Goal: Task Accomplishment & Management: Use online tool/utility

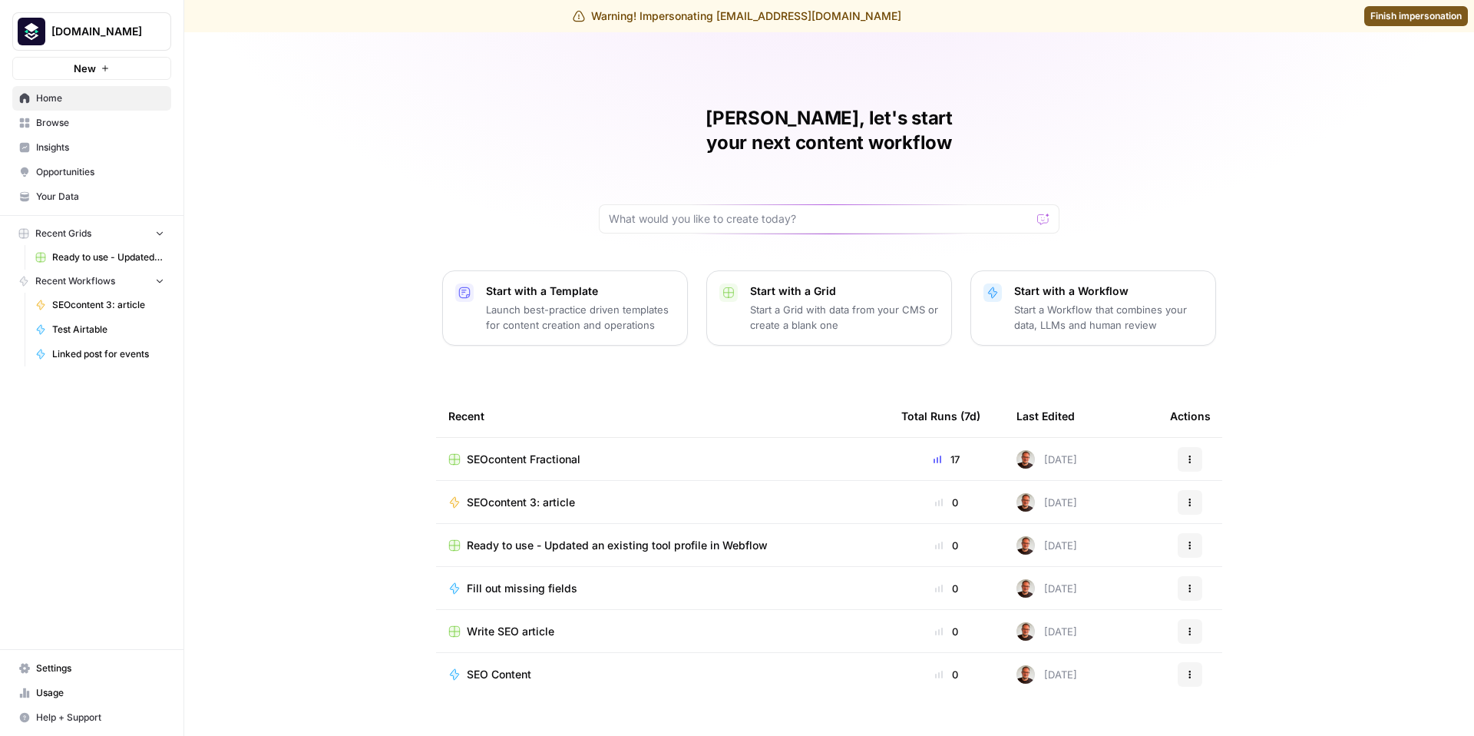
click at [104, 260] on span "Ready to use - Updated an existing tool profile in Webflow" at bounding box center [108, 257] width 112 height 14
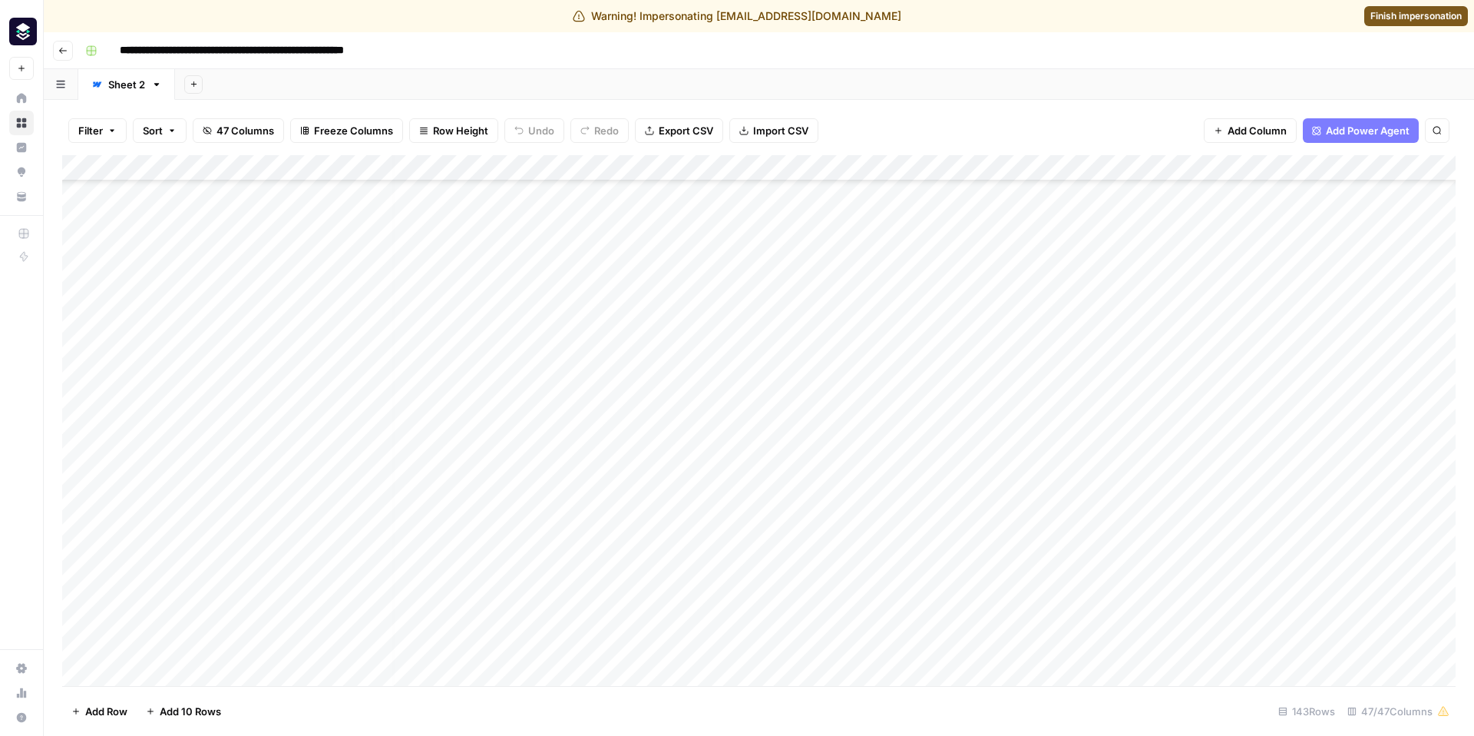
scroll to position [528, 0]
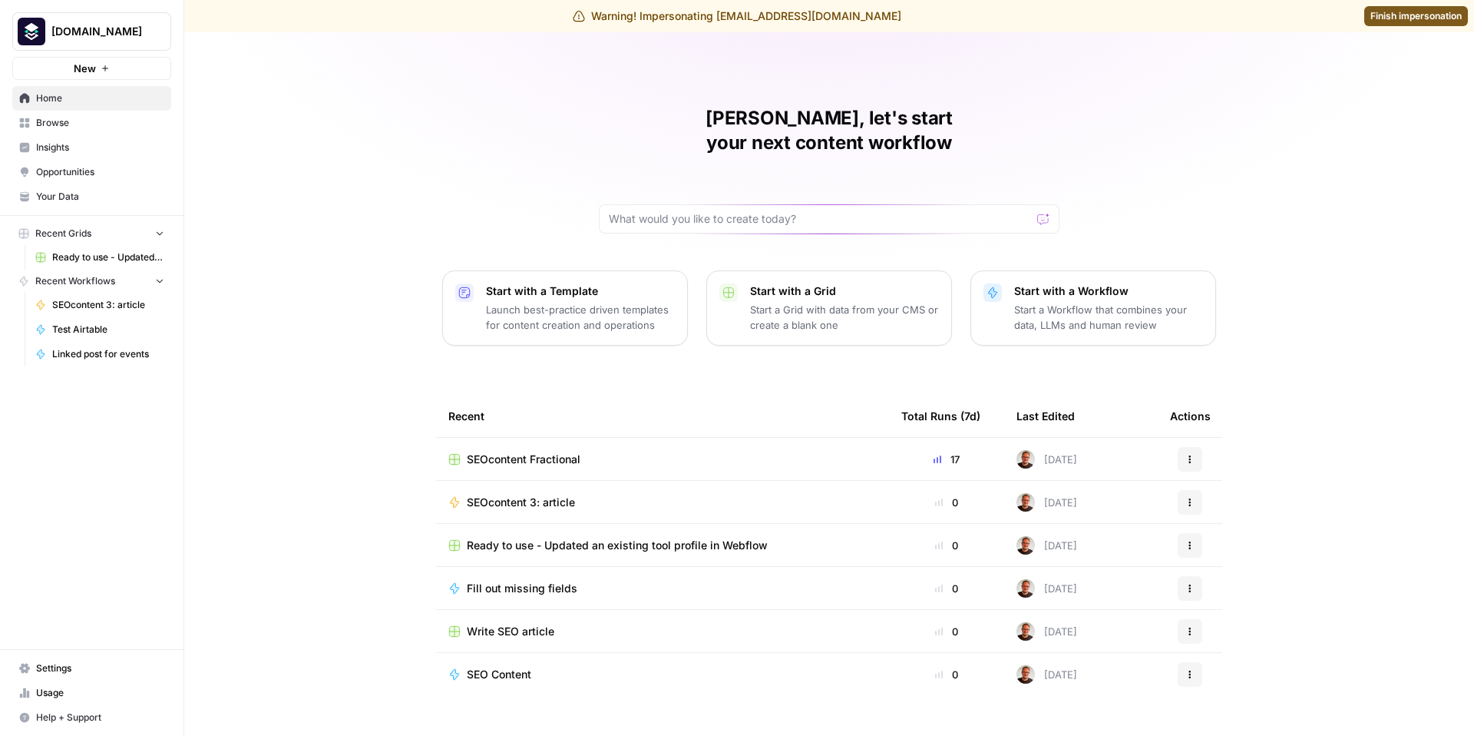
scroll to position [1, 0]
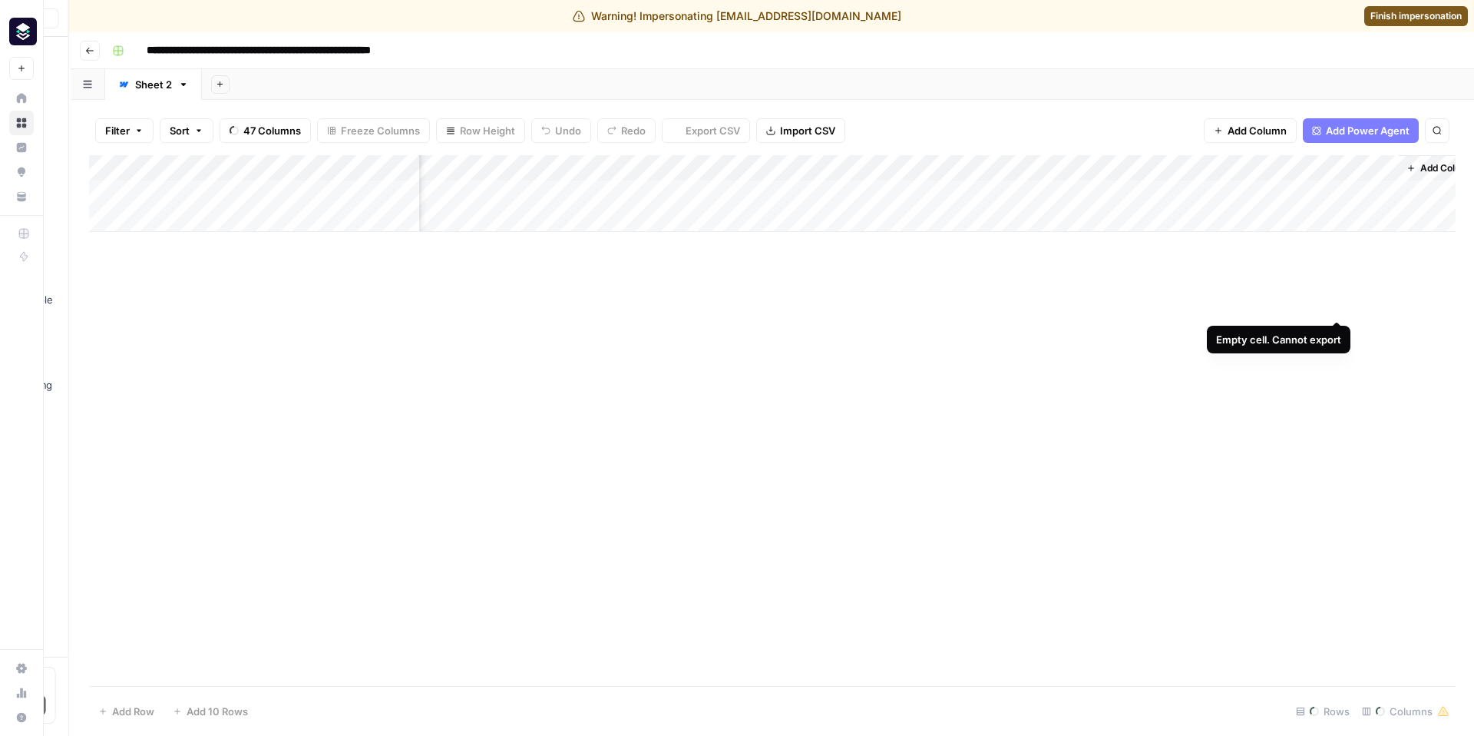
scroll to position [0, 5753]
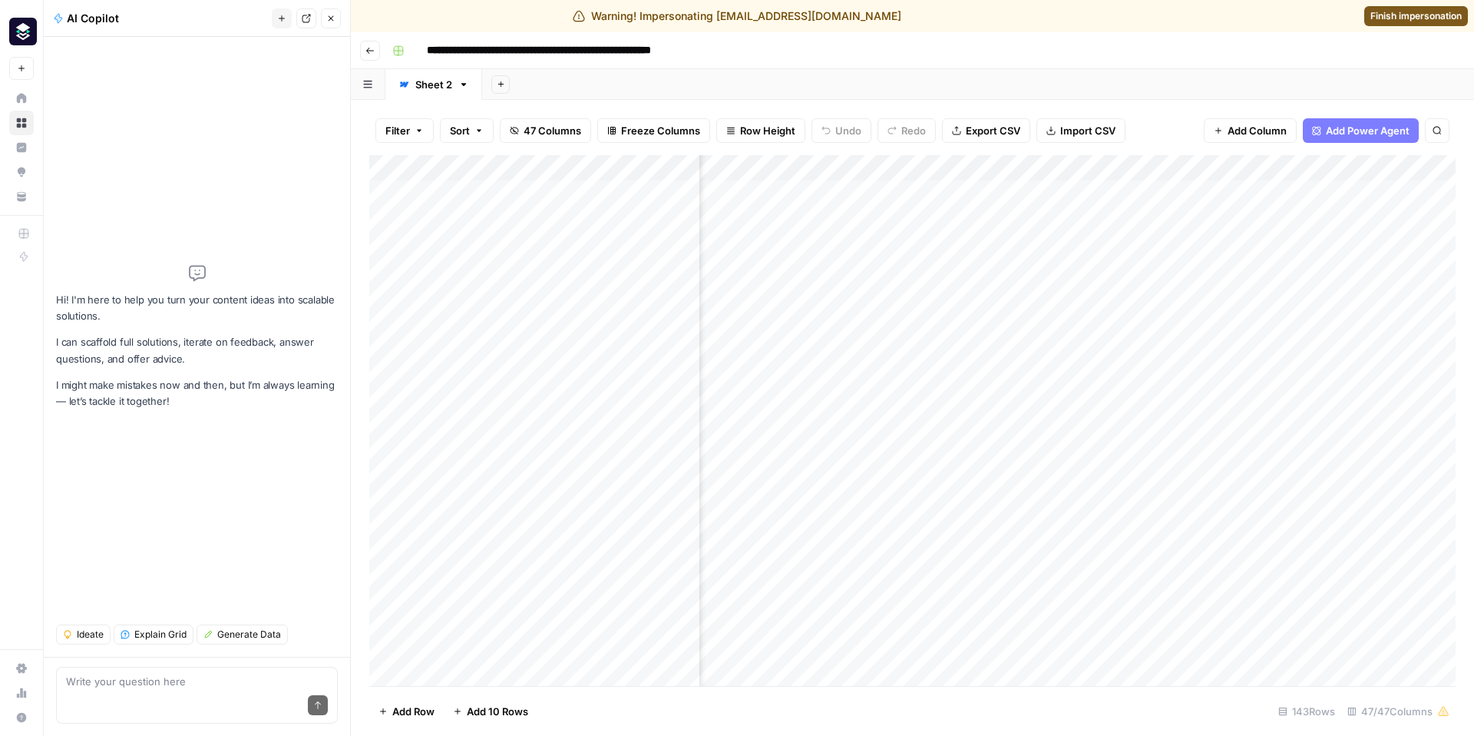
drag, startPoint x: 314, startPoint y: 59, endPoint x: 315, endPoint y: 51, distance: 7.7
click at [314, 59] on div "Hi! I'm here to help you turn your content ideas into scalable solutions. I can…" at bounding box center [197, 336] width 282 height 575
click at [323, 20] on button "Close" at bounding box center [331, 18] width 20 height 20
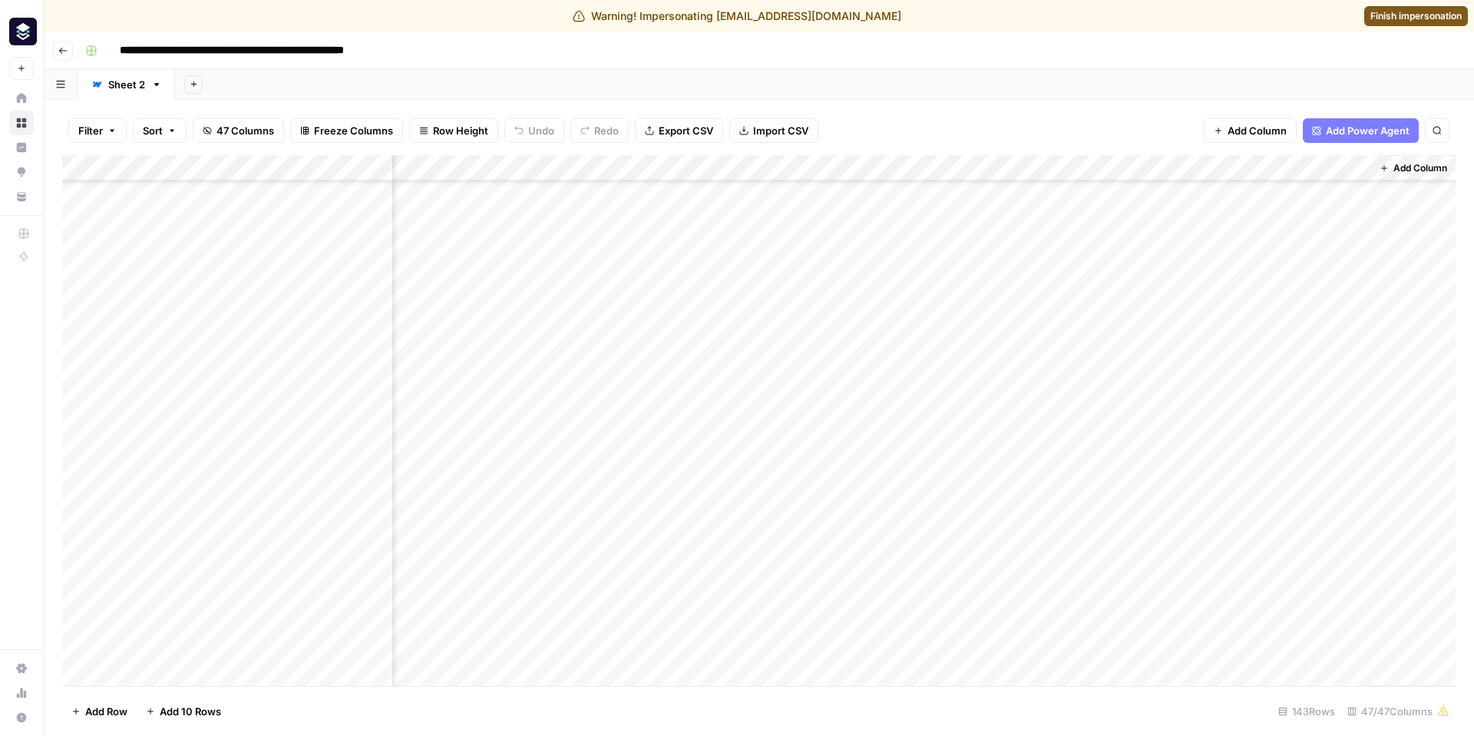
scroll to position [617, 5753]
click at [1341, 384] on div "Add Column" at bounding box center [759, 420] width 1394 height 531
